Goal: Task Accomplishment & Management: Complete application form

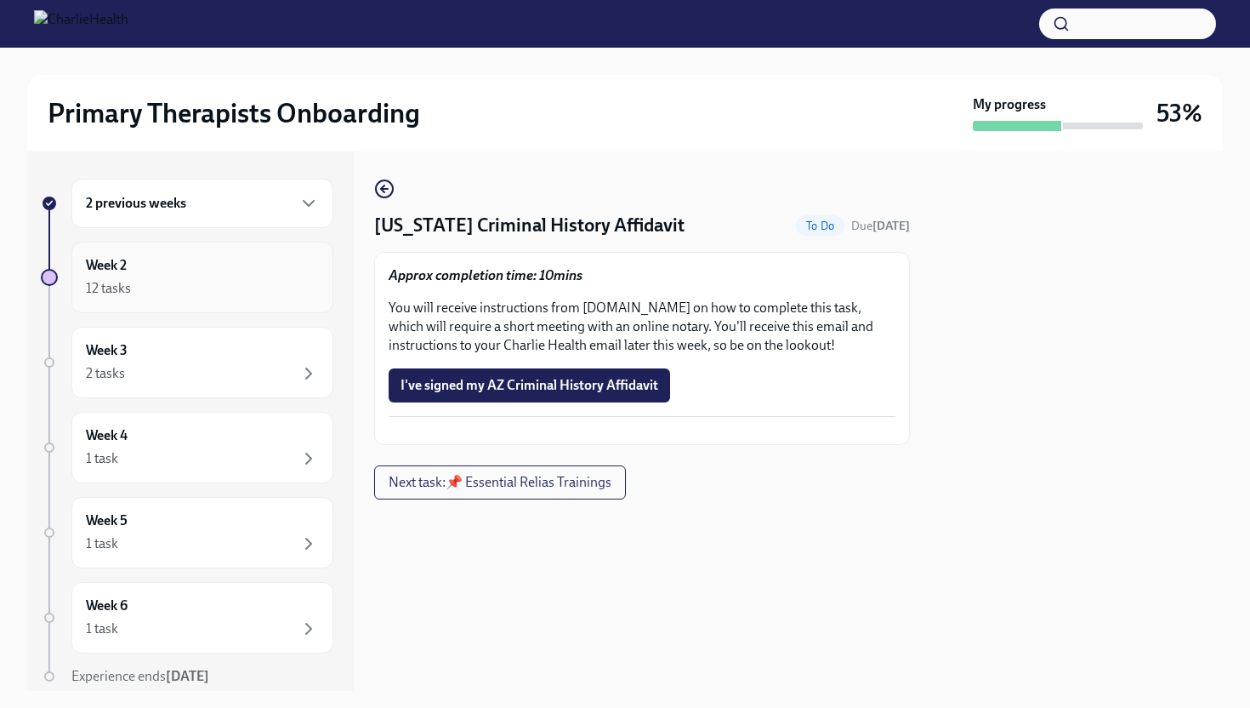
click at [162, 267] on div "Week 2 12 tasks" at bounding box center [202, 277] width 233 height 43
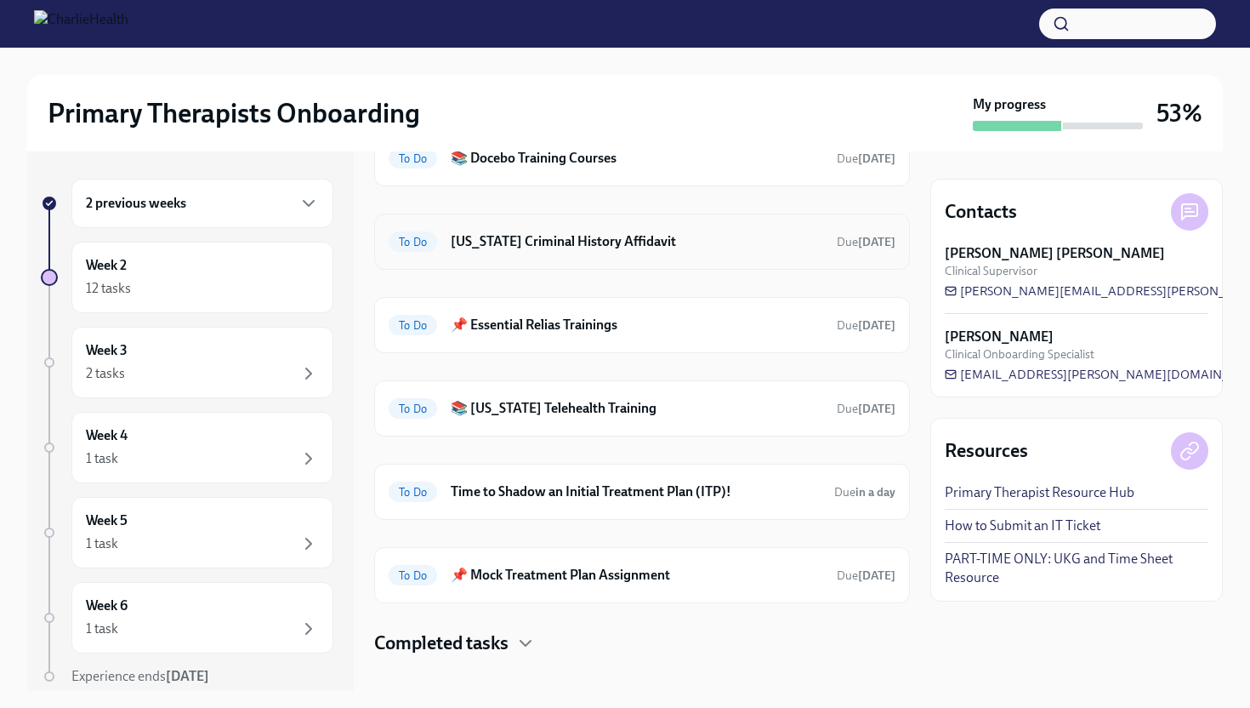
scroll to position [119, 0]
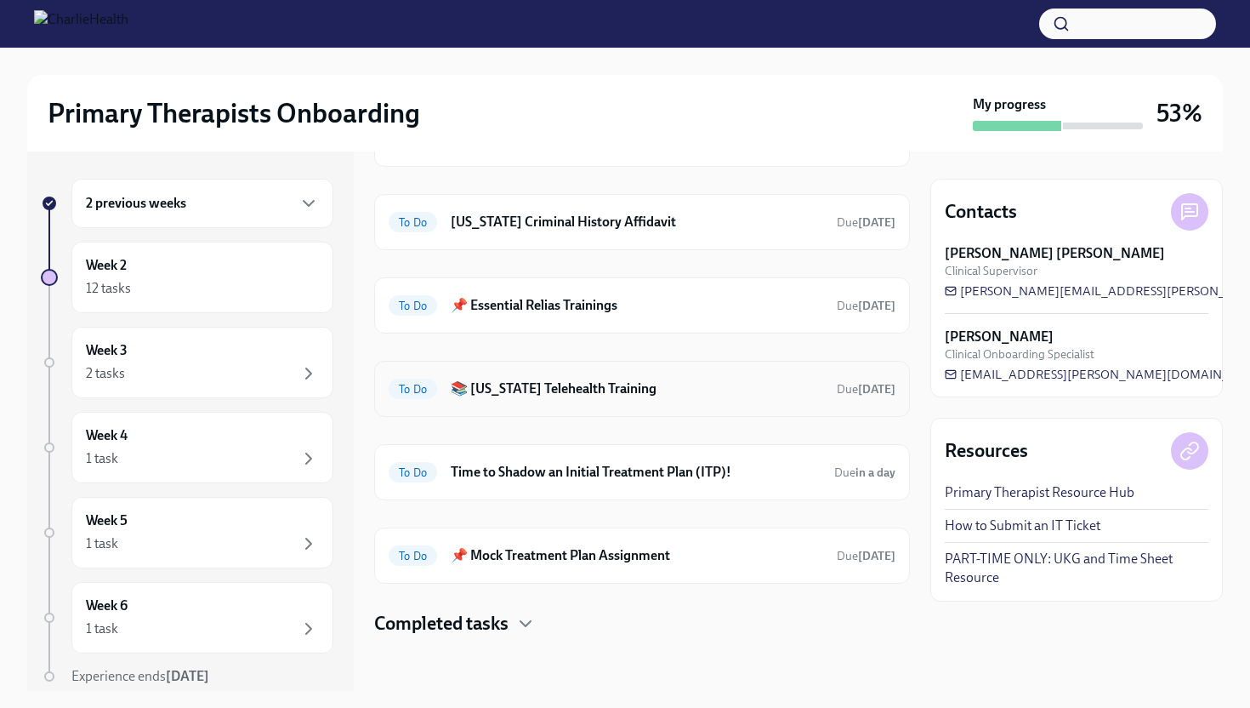
click at [557, 391] on h6 "📚 [US_STATE] Telehealth Training" at bounding box center [637, 388] width 372 height 19
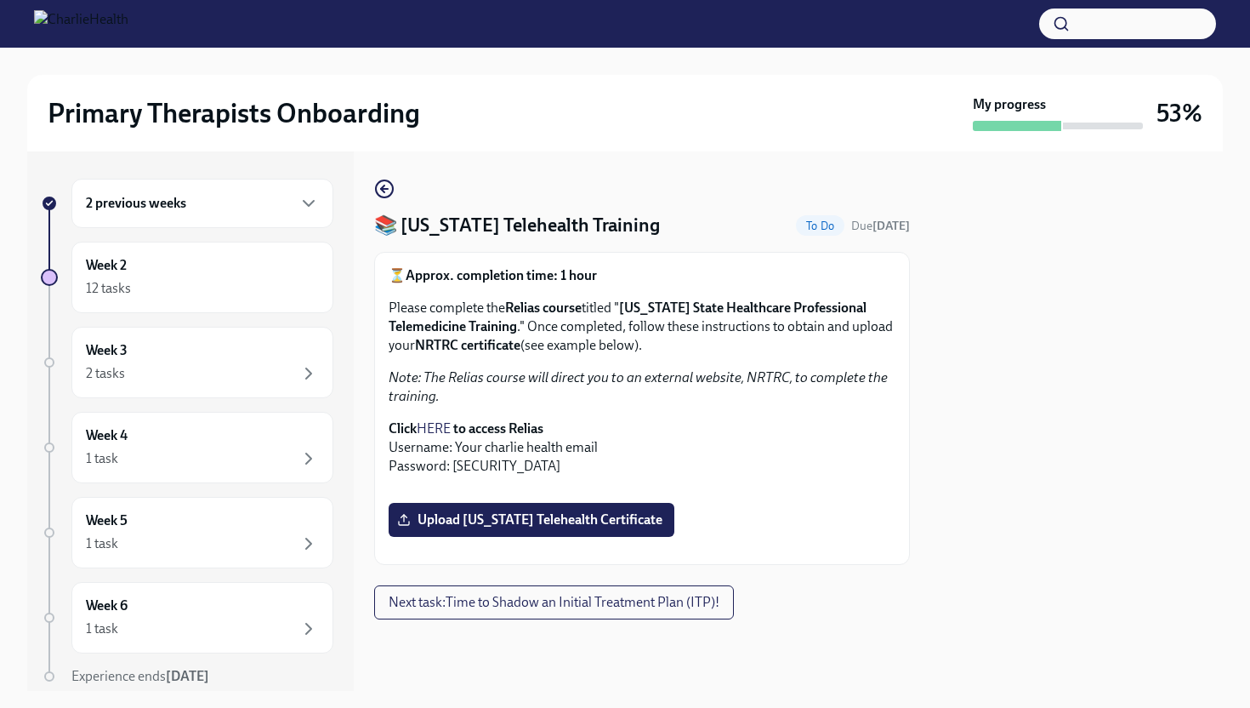
scroll to position [321, 0]
click at [543, 511] on span "Upload [US_STATE] Telehealth Certificate" at bounding box center [532, 519] width 262 height 17
click at [0, 0] on input "Upload [US_STATE] Telehealth Certificate" at bounding box center [0, 0] width 0 height 0
click at [520, 511] on span "Upload [US_STATE] Telehealth Certificate" at bounding box center [532, 519] width 262 height 17
click at [0, 0] on input "Upload [US_STATE] Telehealth Certificate" at bounding box center [0, 0] width 0 height 0
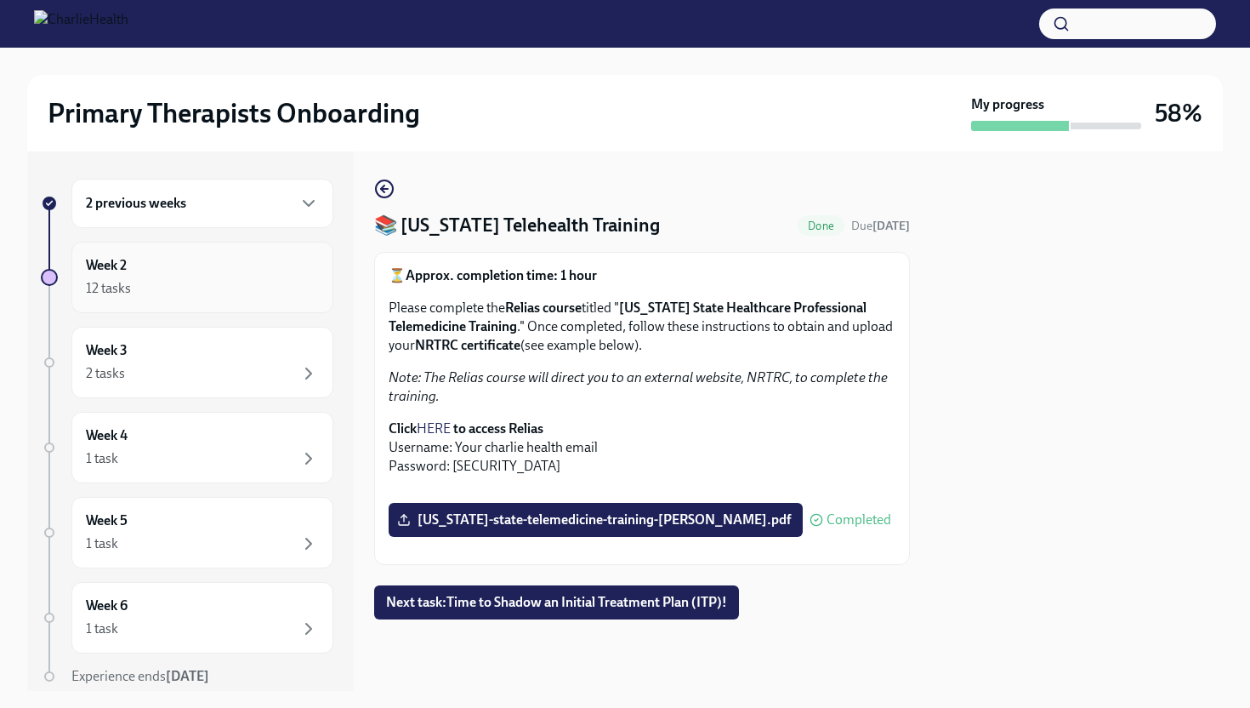
click at [126, 286] on div "12 tasks" at bounding box center [108, 288] width 45 height 19
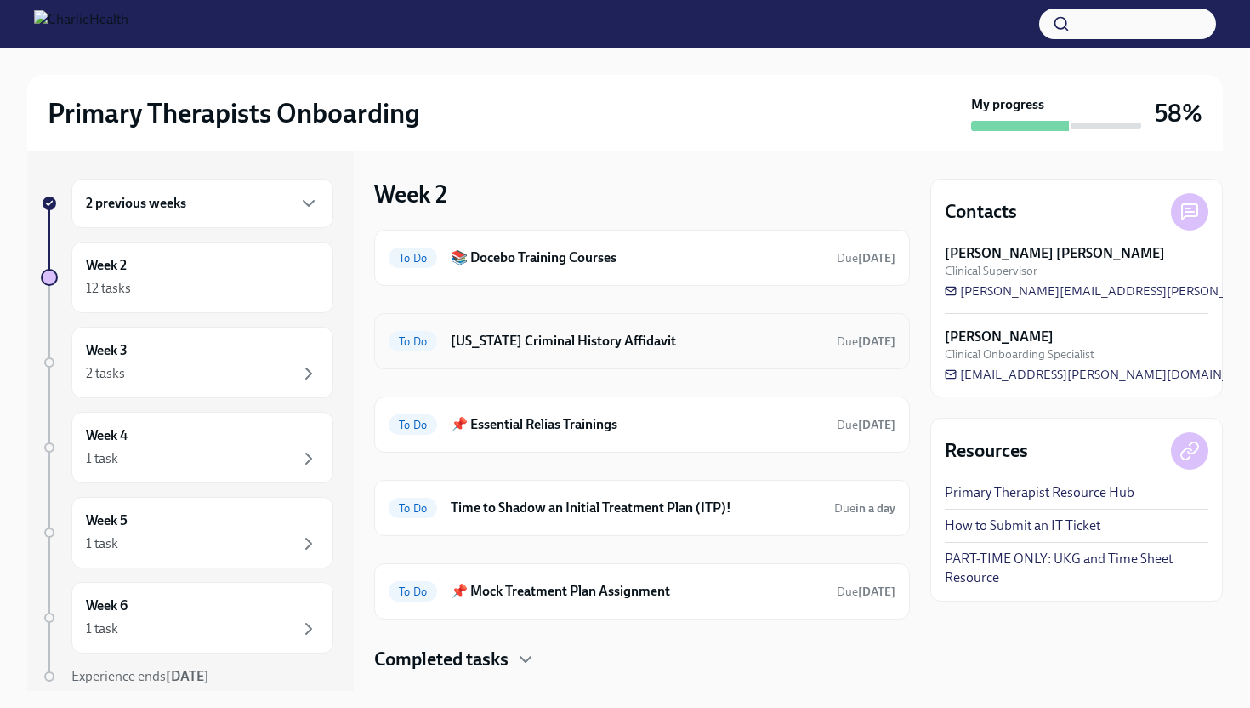
click at [546, 338] on h6 "[US_STATE] Criminal History Affidavit" at bounding box center [637, 341] width 372 height 19
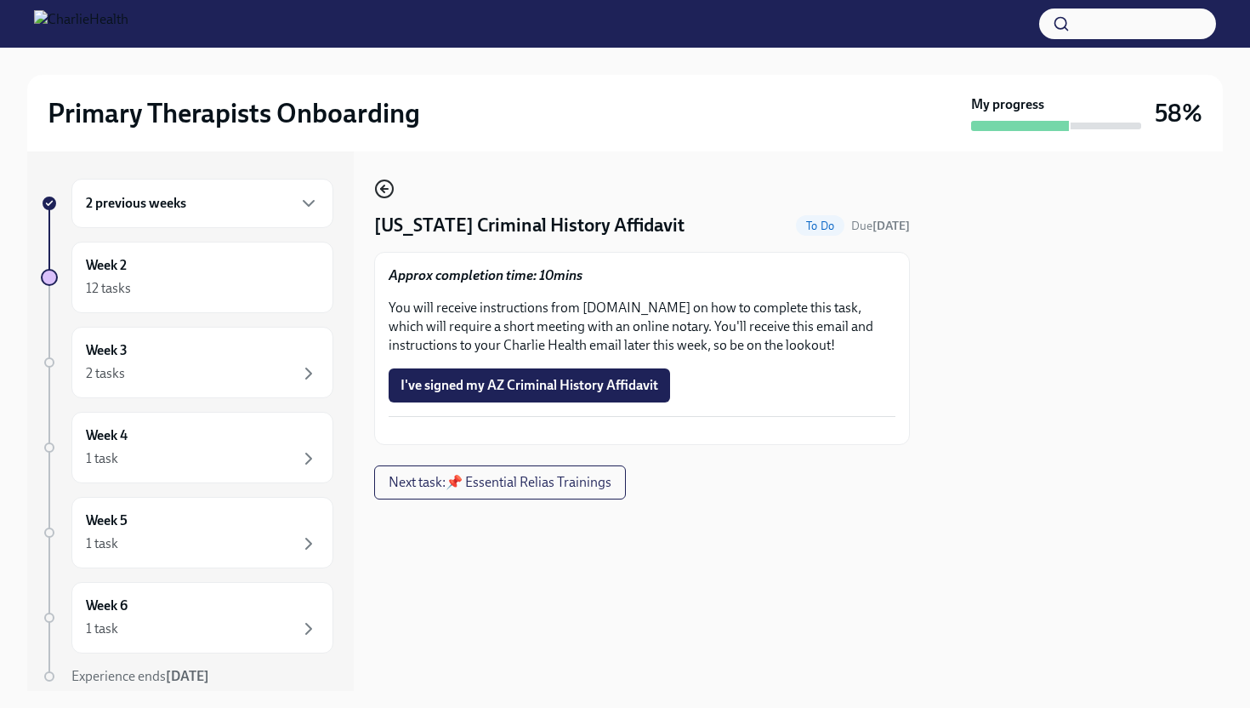
click at [384, 186] on icon "button" at bounding box center [382, 188] width 3 height 7
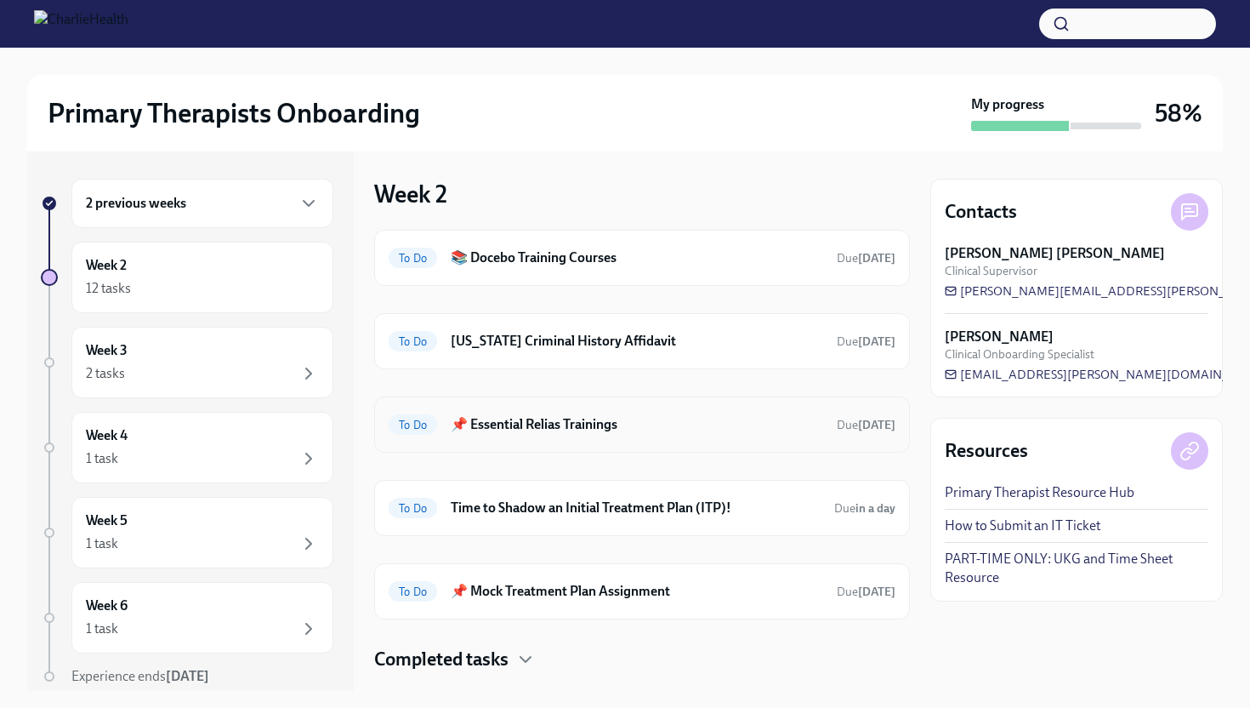
click at [568, 428] on h6 "📌 Essential Relias Trainings" at bounding box center [637, 424] width 372 height 19
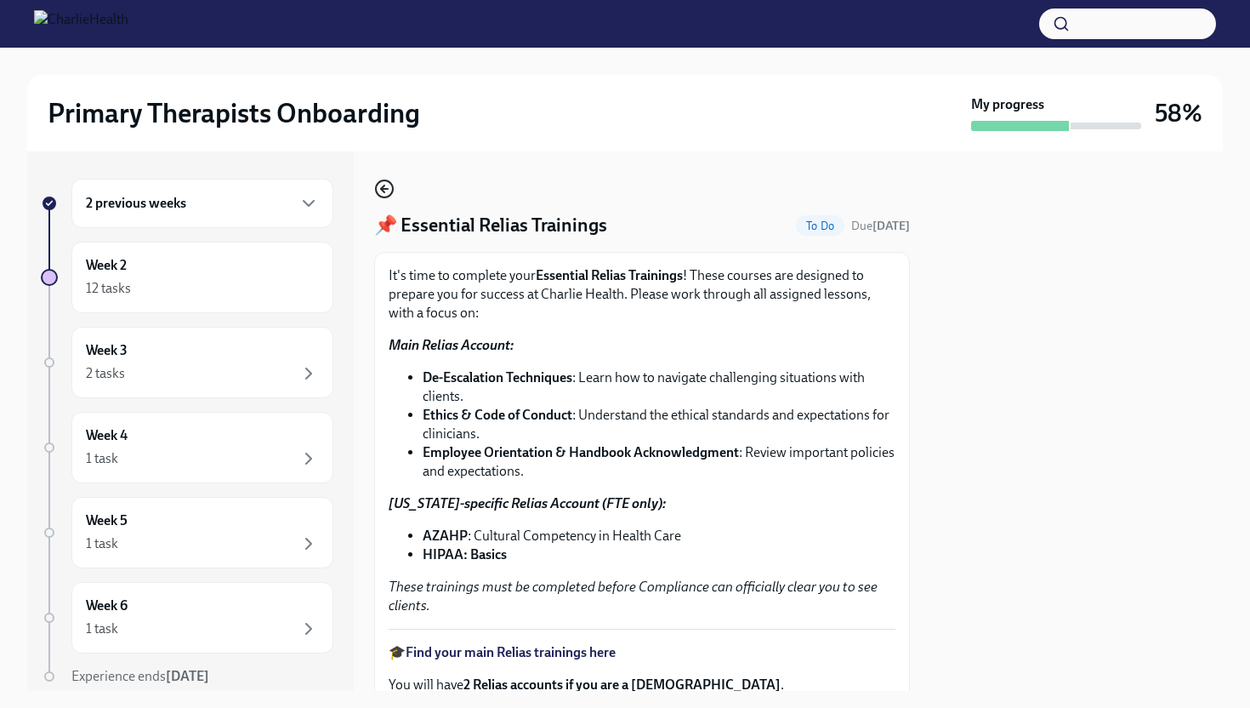
click at [384, 197] on circle "button" at bounding box center [384, 188] width 17 height 17
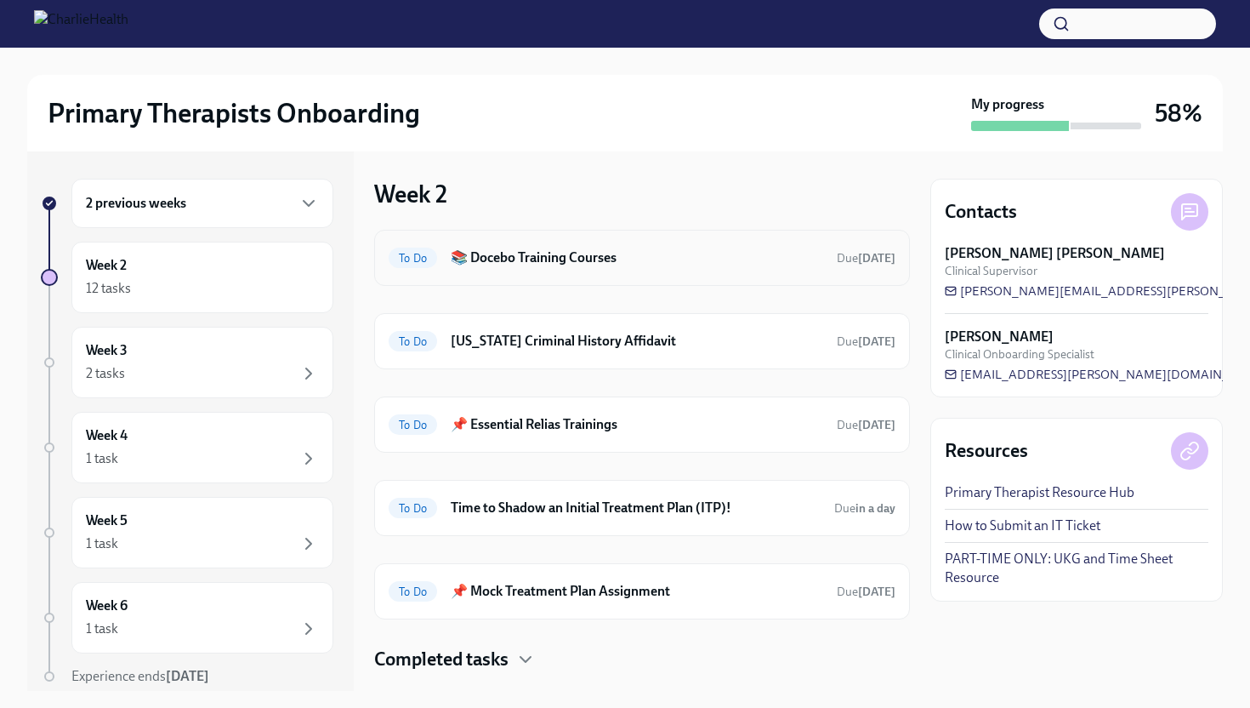
click at [553, 262] on h6 "📚 Docebo Training Courses" at bounding box center [637, 257] width 372 height 19
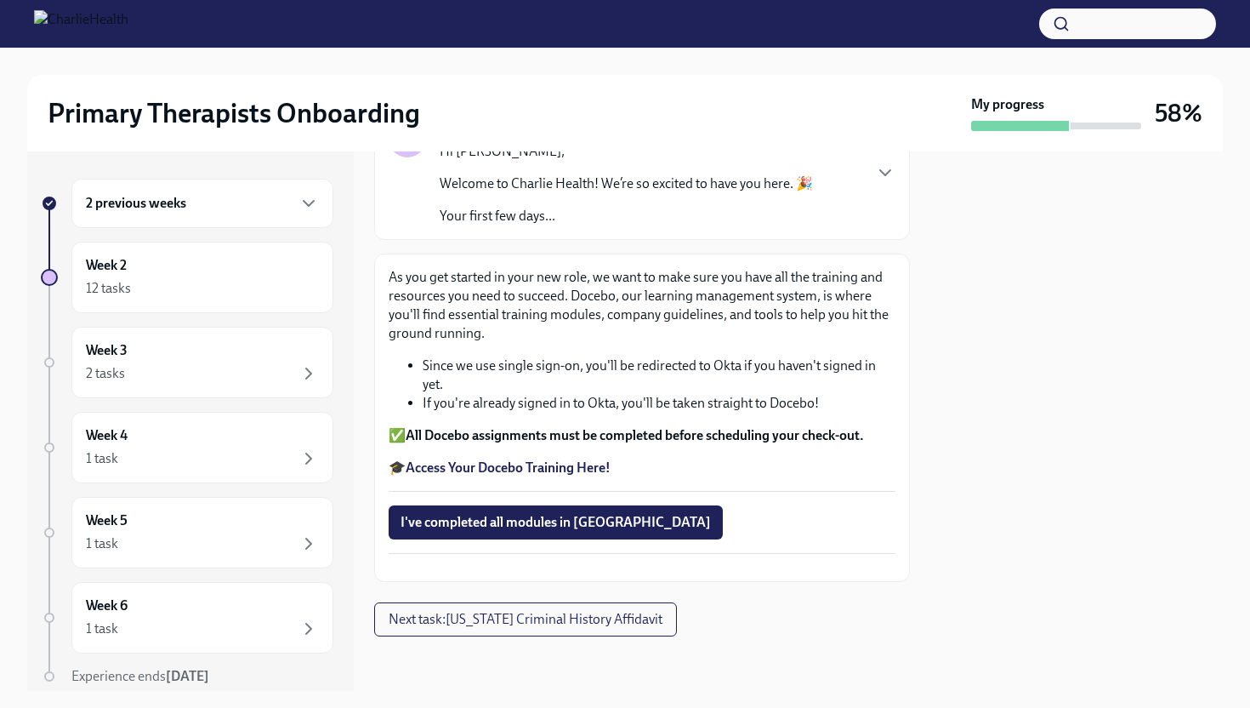
scroll to position [187, 0]
click at [539, 459] on strong "Access Your Docebo Training Here!" at bounding box center [508, 467] width 205 height 16
click at [97, 277] on div "Week 2 12 tasks" at bounding box center [202, 277] width 233 height 43
